Goal: Transaction & Acquisition: Purchase product/service

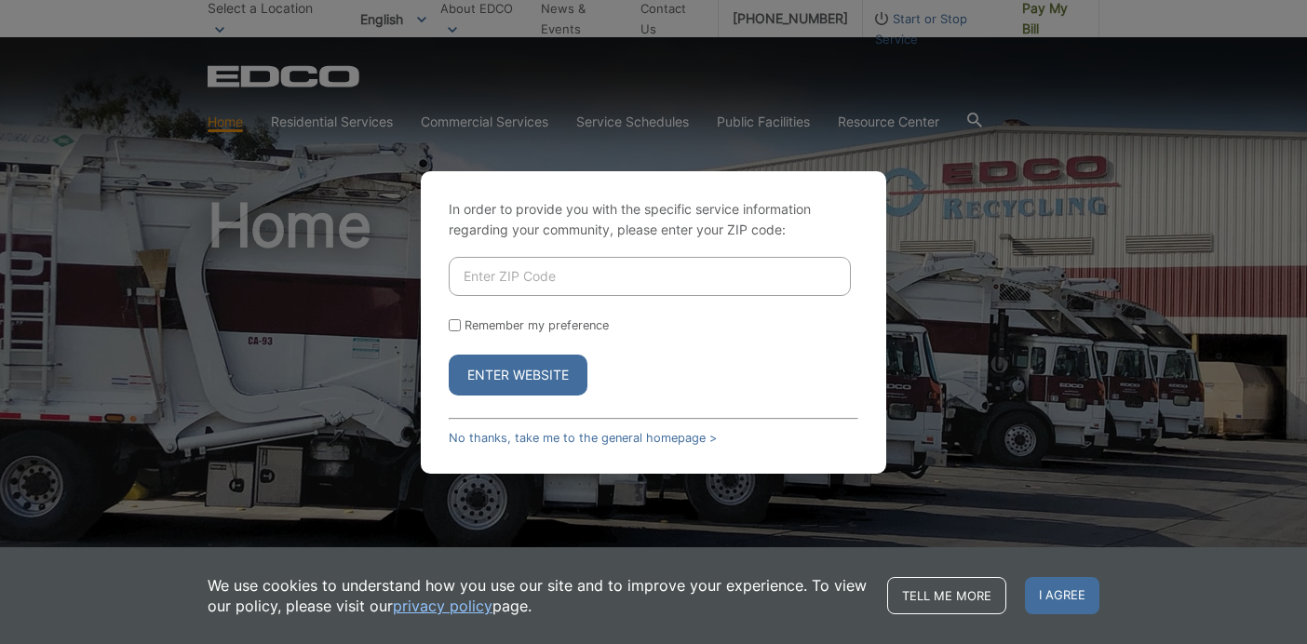
click at [567, 282] on input "Enter ZIP Code" at bounding box center [650, 276] width 402 height 39
type input "91941"
click at [461, 328] on div "Remember my preference" at bounding box center [654, 325] width 410 height 14
click at [454, 327] on input "Remember my preference" at bounding box center [455, 325] width 12 height 12
checkbox input "true"
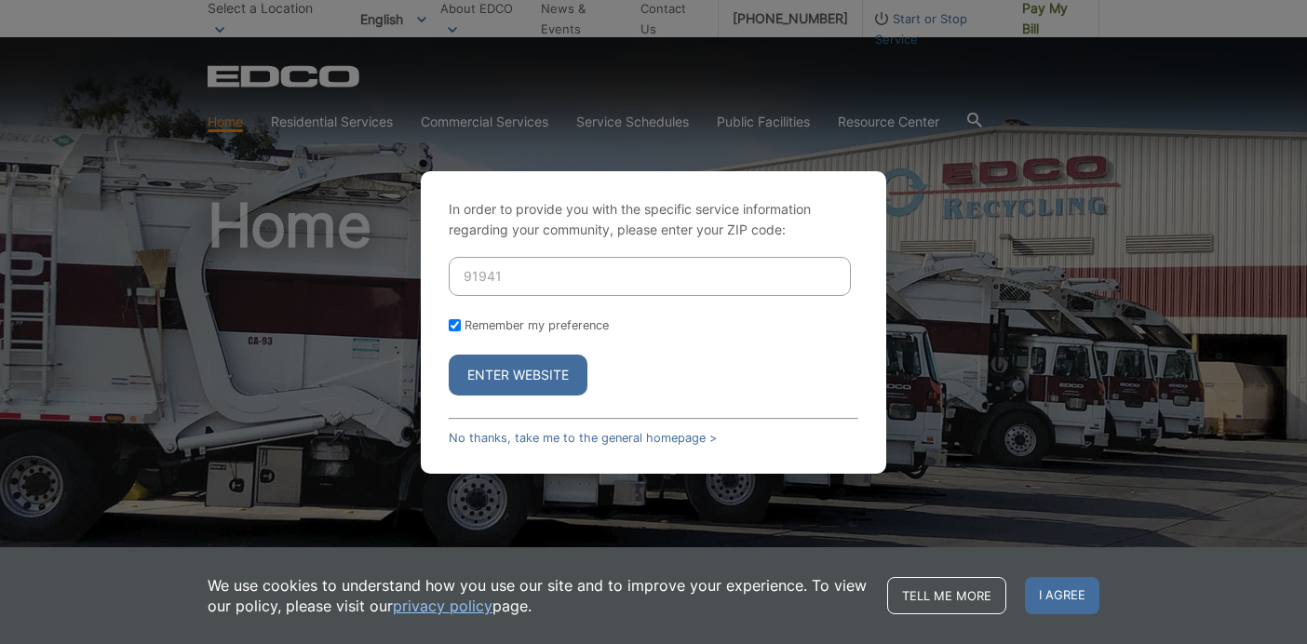
checkbox input "true"
click at [505, 376] on button "Enter Website" at bounding box center [518, 375] width 139 height 41
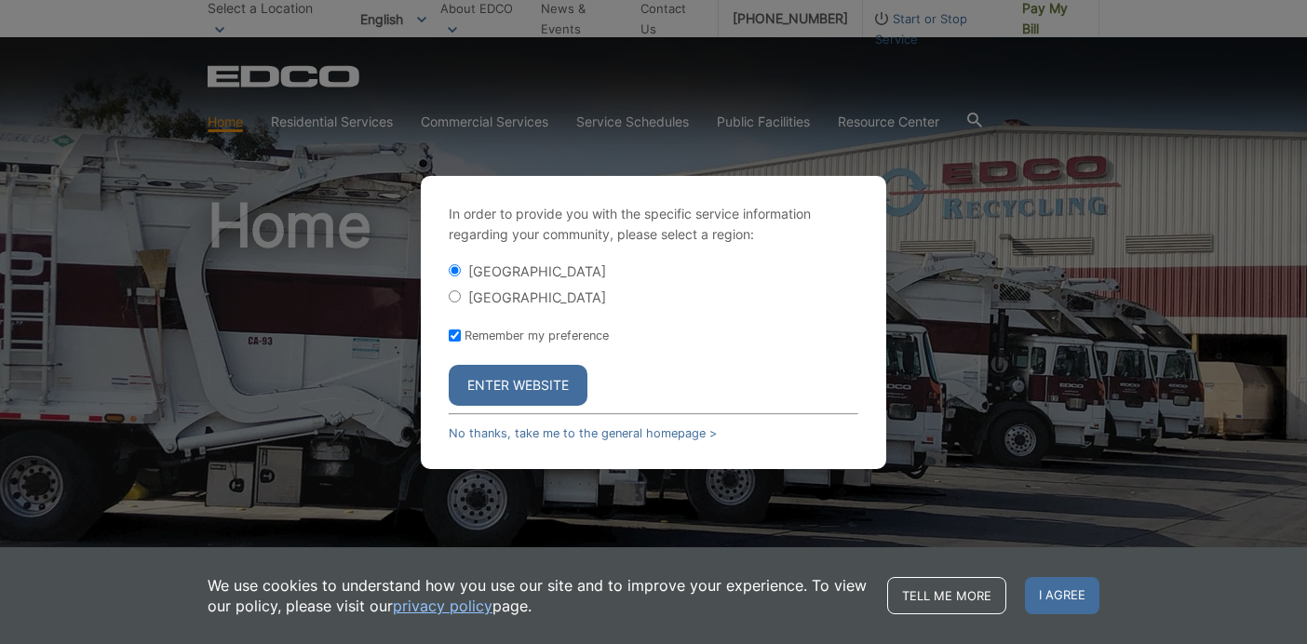
click at [505, 376] on button "Enter Website" at bounding box center [518, 385] width 139 height 41
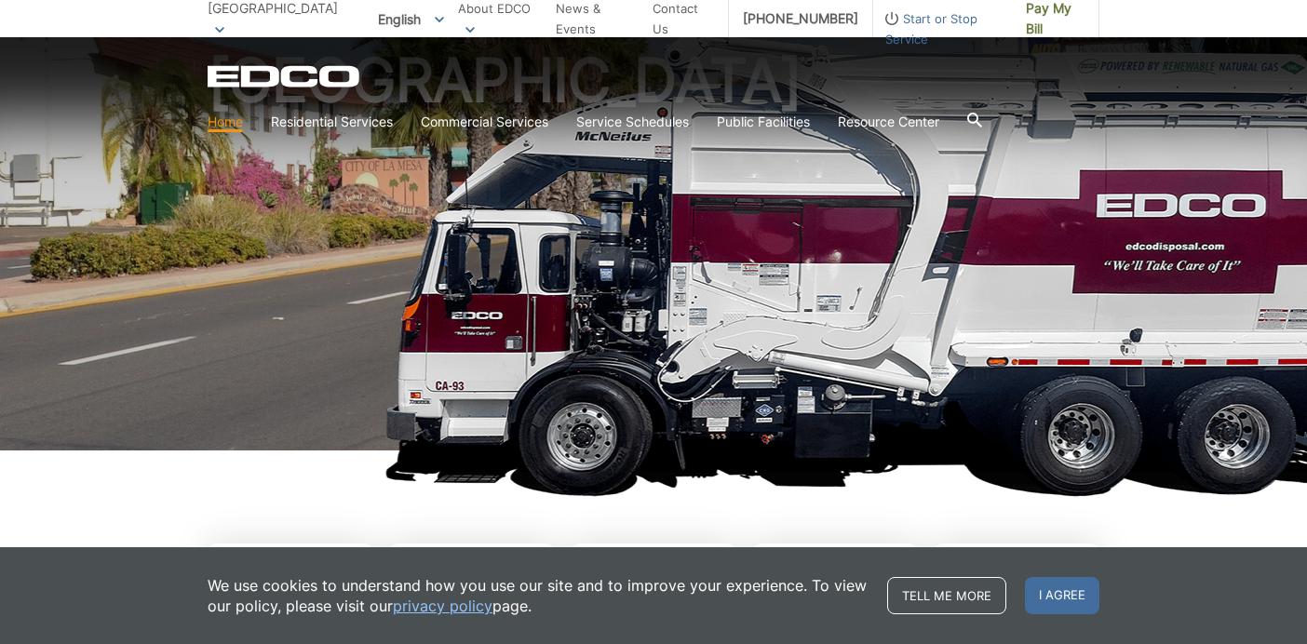
scroll to position [149, 0]
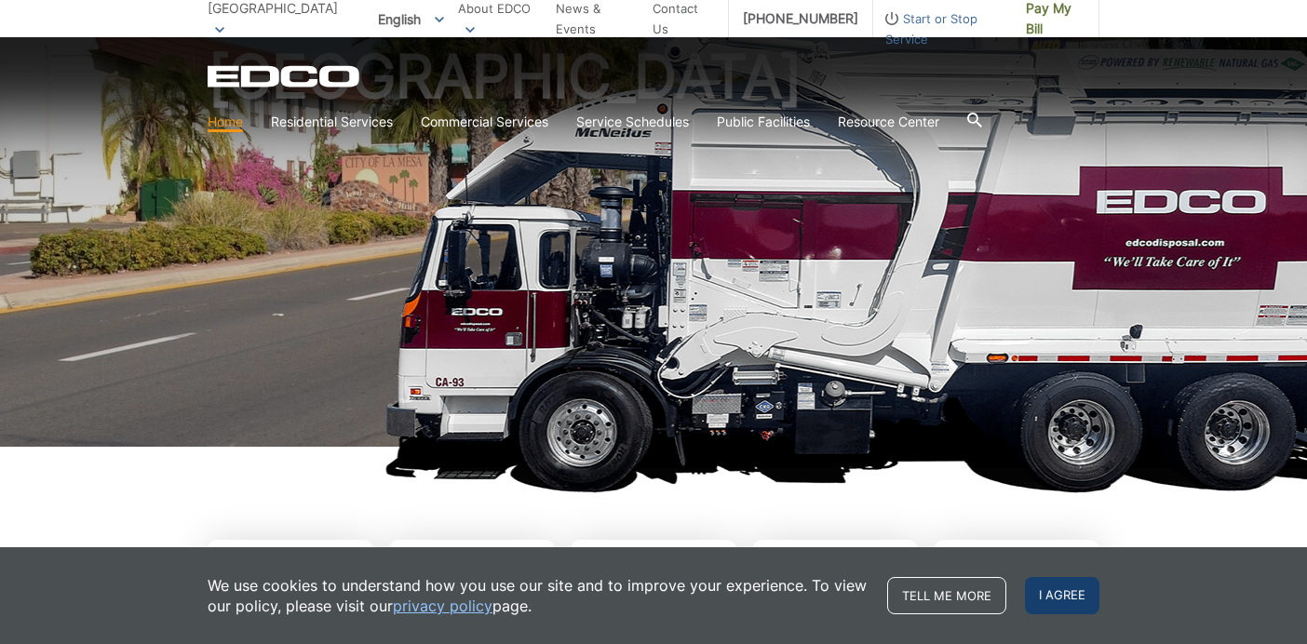
click at [1064, 595] on span "I agree" at bounding box center [1062, 595] width 74 height 37
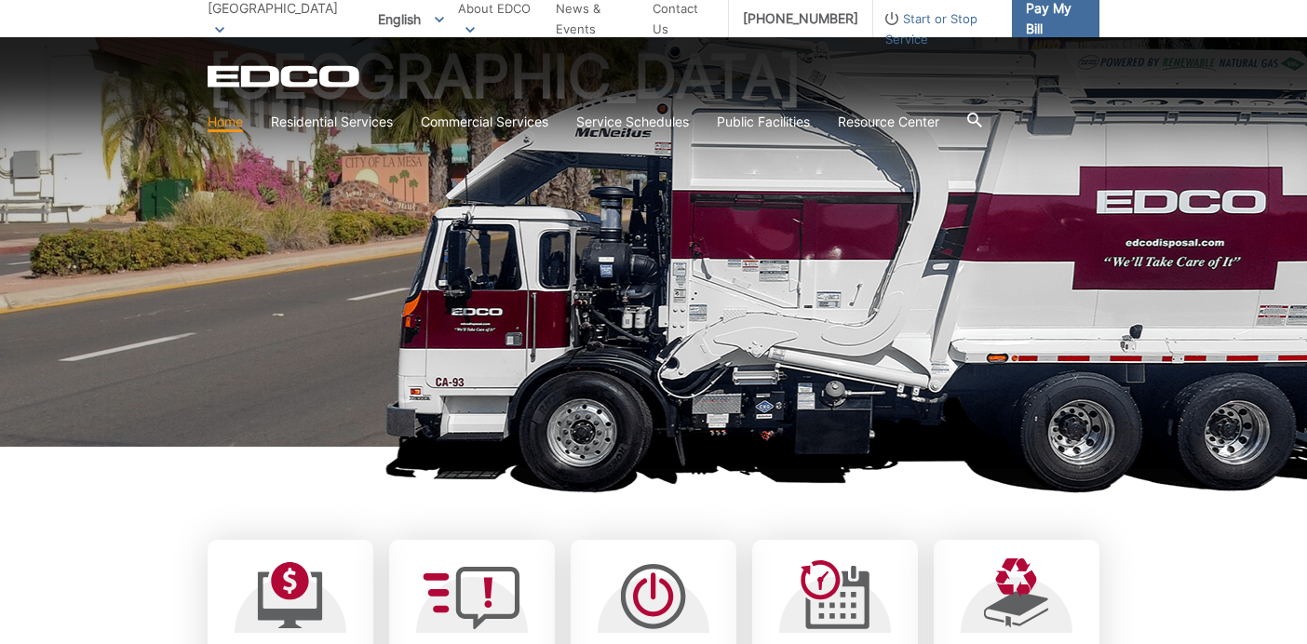
click at [1062, 17] on span "Pay My Bill" at bounding box center [1055, 18] width 59 height 41
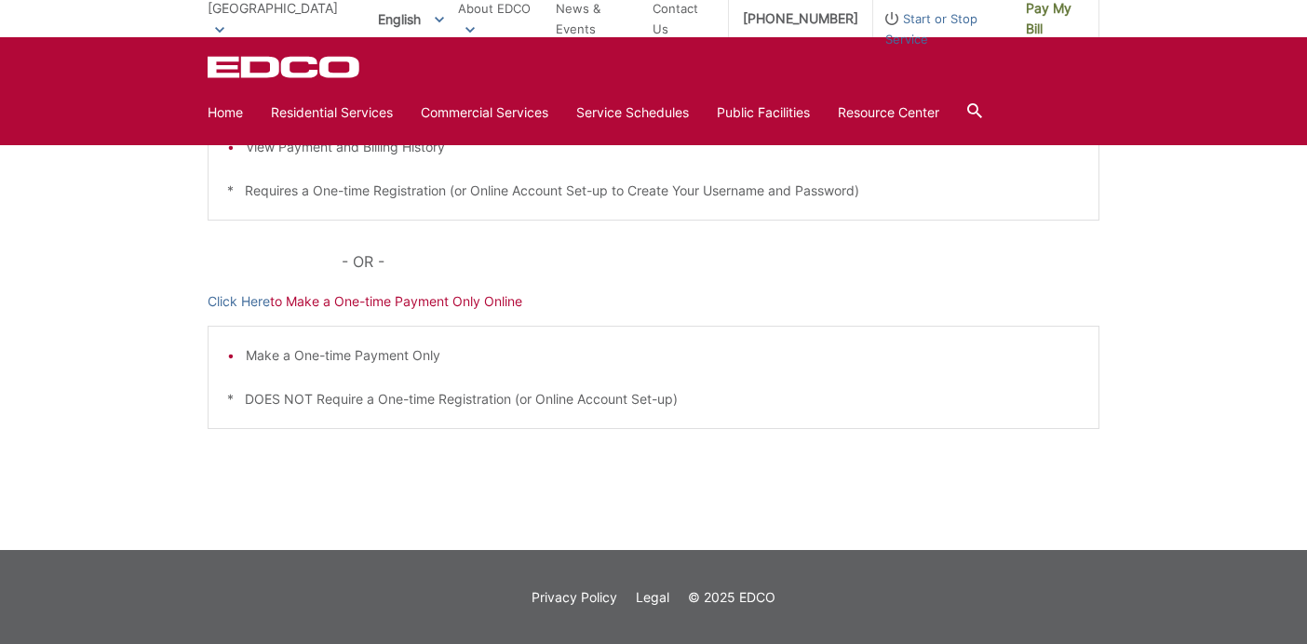
scroll to position [527, 0]
click at [250, 295] on link "Click Here" at bounding box center [239, 301] width 62 height 20
